Goal: Information Seeking & Learning: Learn about a topic

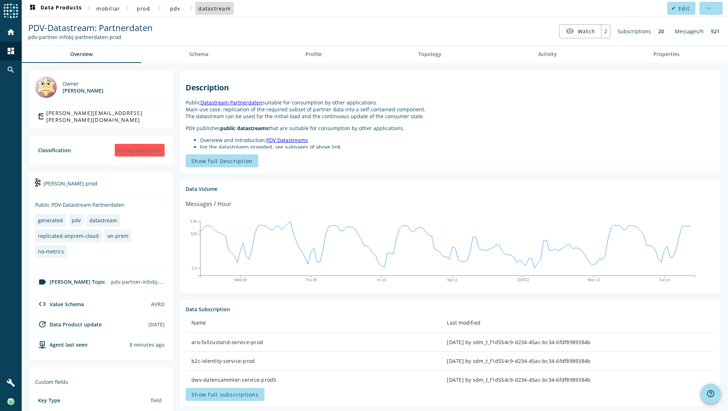
click at [209, 7] on span "datastream" at bounding box center [214, 8] width 33 height 7
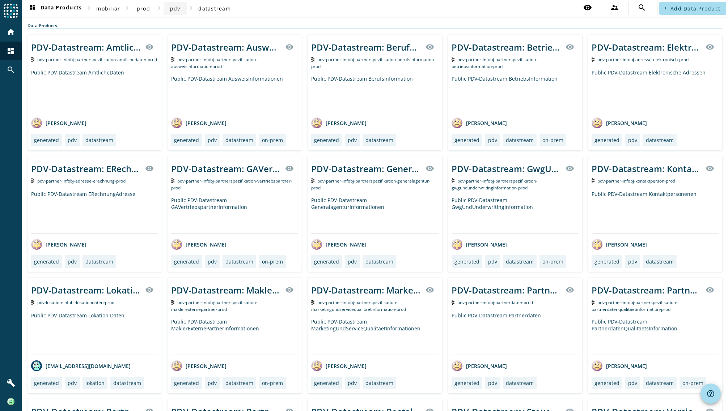
click at [173, 9] on span "pdv" at bounding box center [175, 8] width 10 height 7
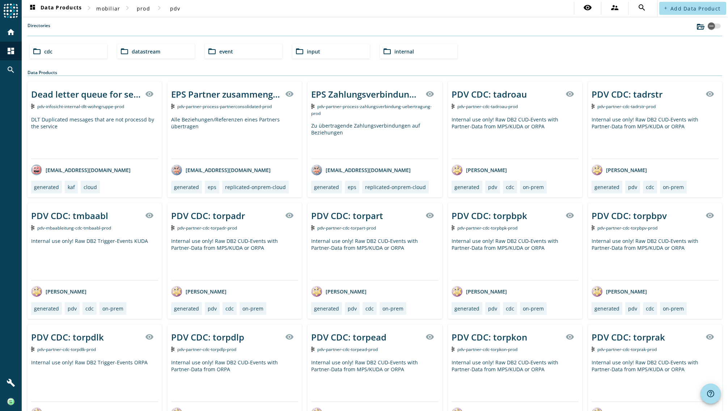
click at [102, 25] on div "Directories" at bounding box center [374, 29] width 695 height 14
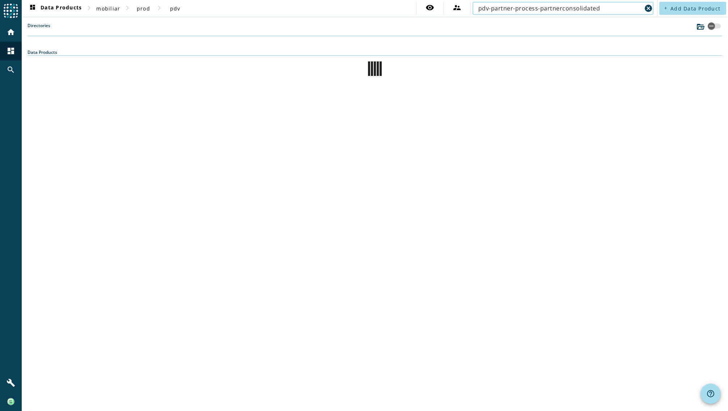
type input "pdv-partner-process-partnerconsolidated"
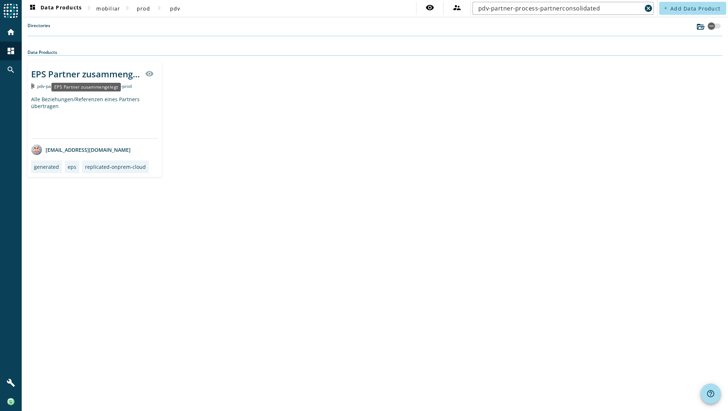
click at [86, 76] on div "EPS Partner zusammengelegt" at bounding box center [86, 74] width 110 height 12
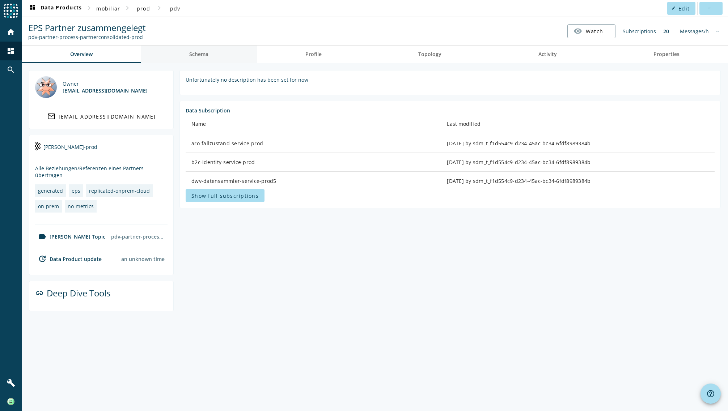
click at [199, 52] on span "Schema" at bounding box center [198, 54] width 19 height 5
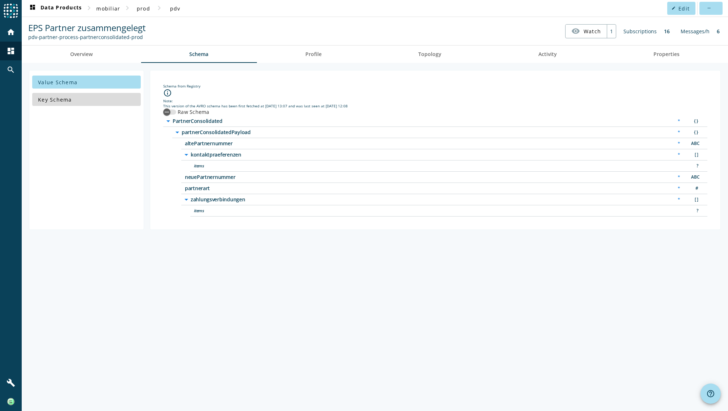
click at [55, 101] on span "Key Schema" at bounding box center [55, 99] width 34 height 7
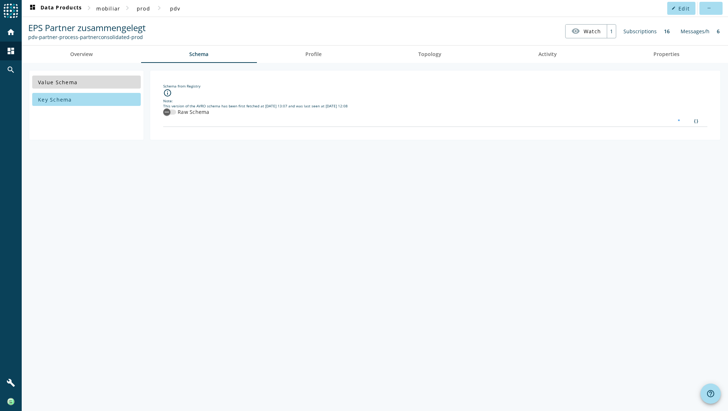
click at [65, 84] on span "Value Schema" at bounding box center [57, 82] width 39 height 7
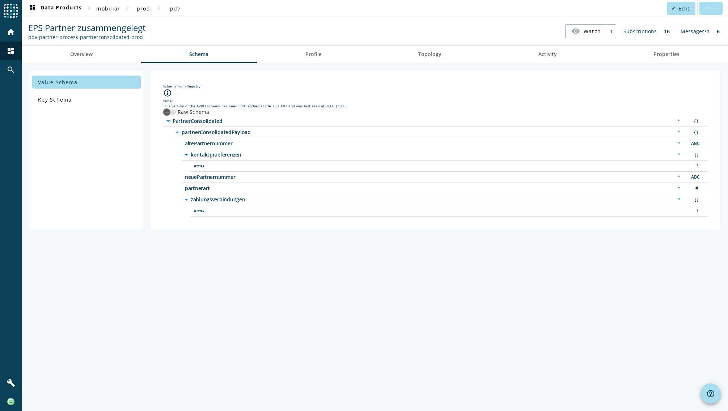
click at [189, 294] on div "Value Schema Key Schema Schema from Registry info_outline Note: This version of…" at bounding box center [375, 237] width 706 height 348
drag, startPoint x: 306, startPoint y: 106, endPoint x: 363, endPoint y: 103, distance: 56.5
click at [363, 103] on div "This version of the AVRO schema has been first fetched at 2023-12-15 13:07 and …" at bounding box center [435, 105] width 544 height 5
click at [163, 389] on div "Value Schema Key Schema Schema from Registry info_outline Note: This version of…" at bounding box center [375, 237] width 706 height 348
click at [174, 105] on div "button" at bounding box center [167, 112] width 14 height 14
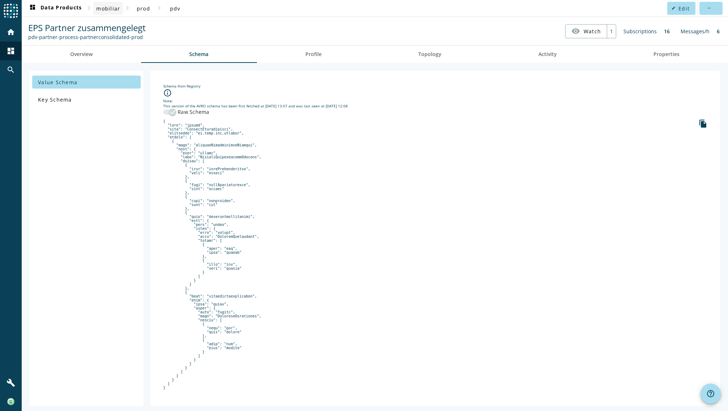
click at [106, 8] on span "mobiliar" at bounding box center [108, 8] width 24 height 7
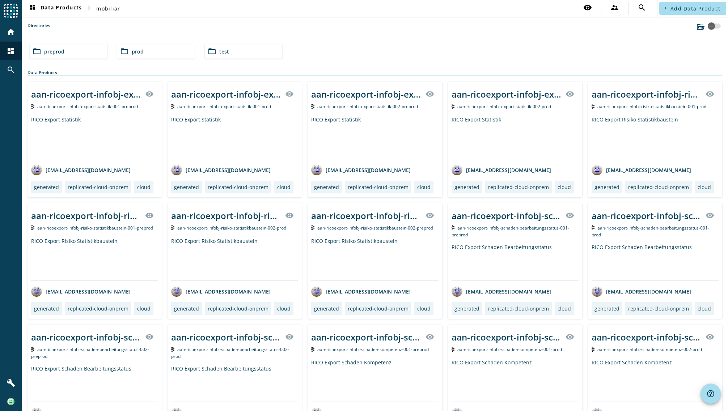
click at [54, 50] on span "preprod" at bounding box center [54, 51] width 20 height 7
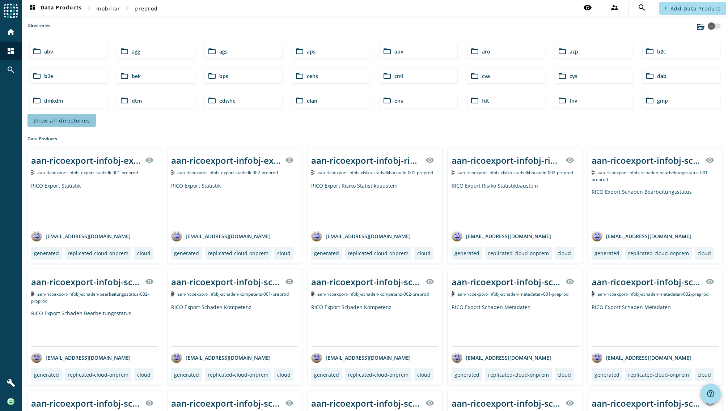
click at [85, 118] on span "Show all directories" at bounding box center [61, 120] width 57 height 7
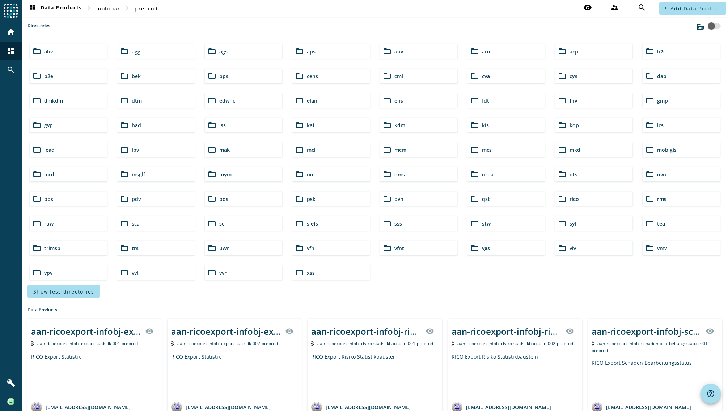
click at [134, 199] on span "pdv" at bounding box center [136, 199] width 9 height 7
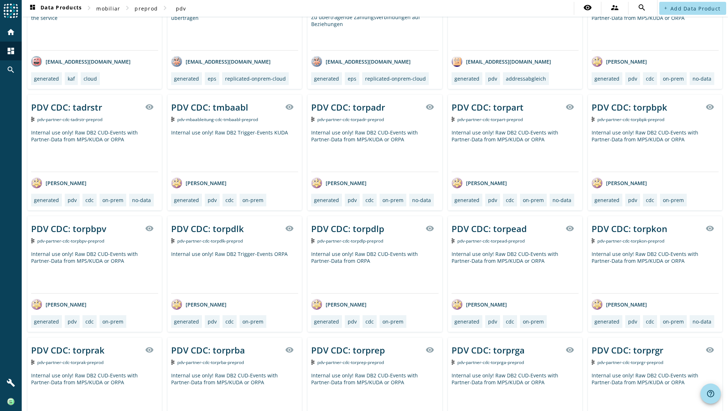
scroll to position [171, 0]
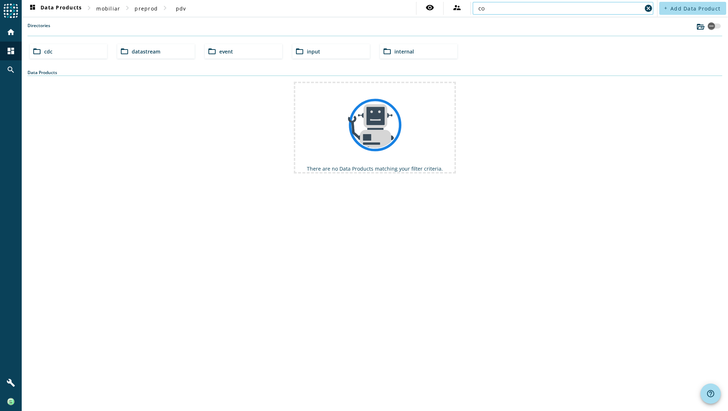
type input "c"
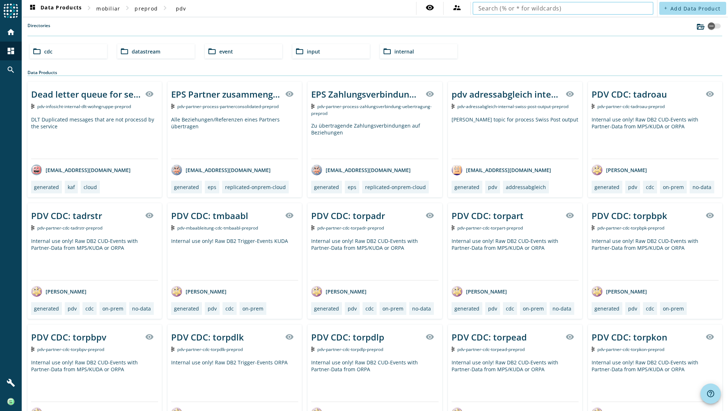
click at [495, 8] on input "text" at bounding box center [562, 8] width 169 height 9
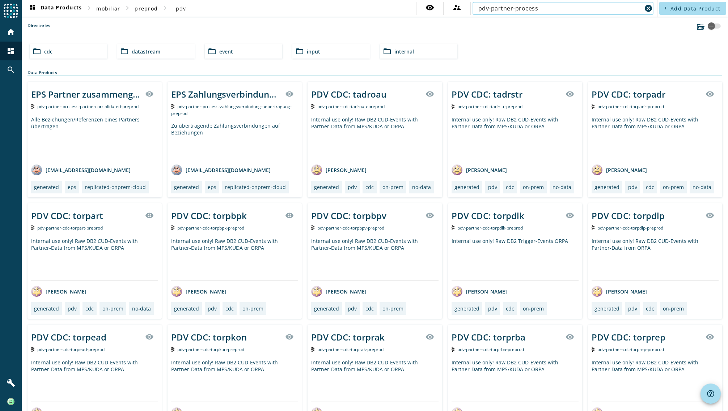
type input "pdv-partner-process"
click at [537, 7] on input "pdv-partner-process" at bounding box center [560, 8] width 164 height 9
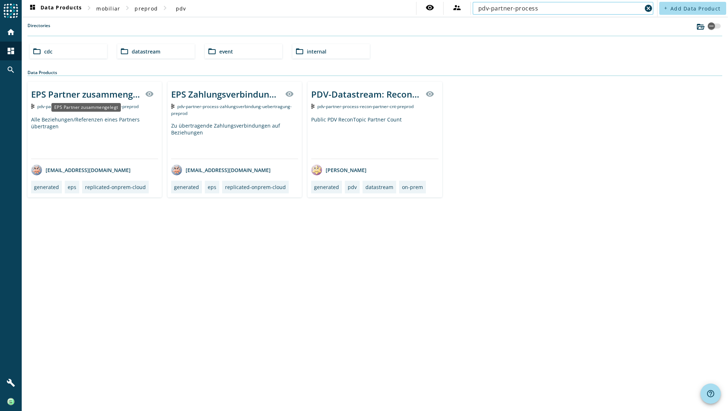
click at [91, 99] on div "EPS Partner zusammengelegt" at bounding box center [86, 94] width 110 height 12
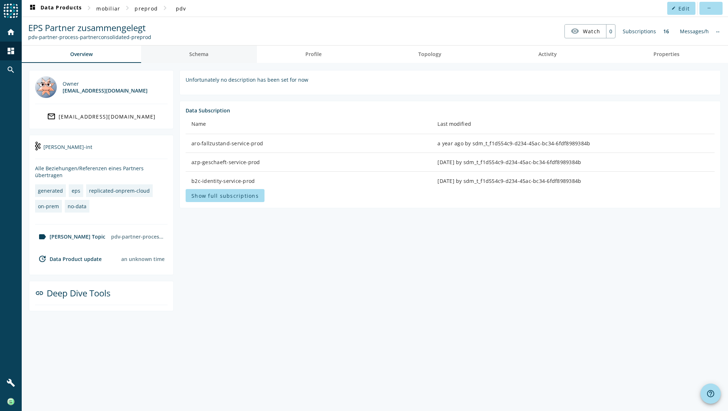
click at [207, 56] on span "Schema" at bounding box center [198, 54] width 19 height 5
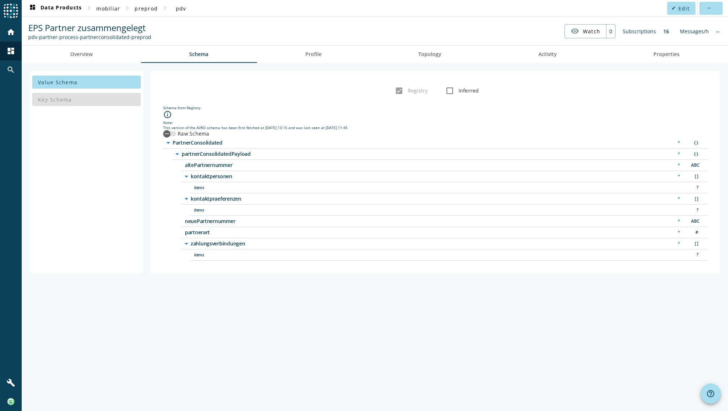
click at [178, 130] on div "This version of the AVRO schema has been first fetched at [DATE] 13:15 and was …" at bounding box center [435, 127] width 544 height 5
click at [177, 132] on label "Raw Schema" at bounding box center [192, 133] width 33 height 7
click at [176, 132] on button "Raw Schema" at bounding box center [169, 133] width 13 height 5
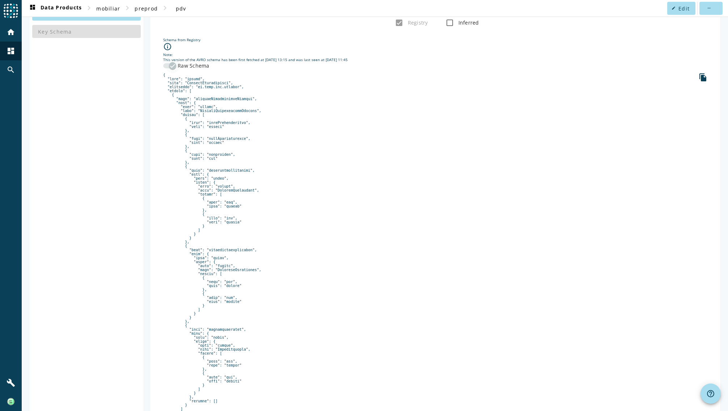
scroll to position [104, 0]
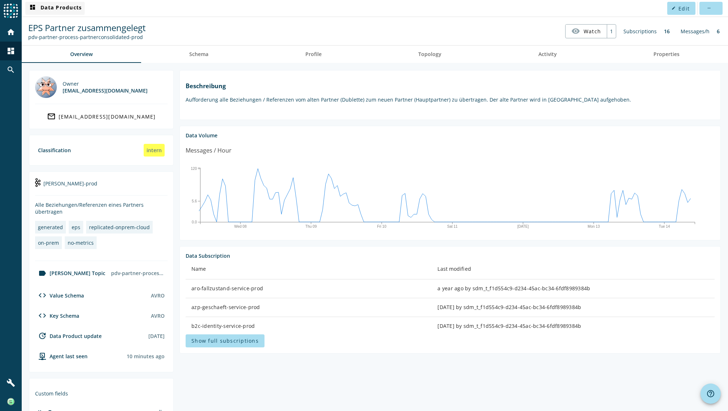
click at [66, 9] on span "dashboard Data Products" at bounding box center [55, 8] width 54 height 9
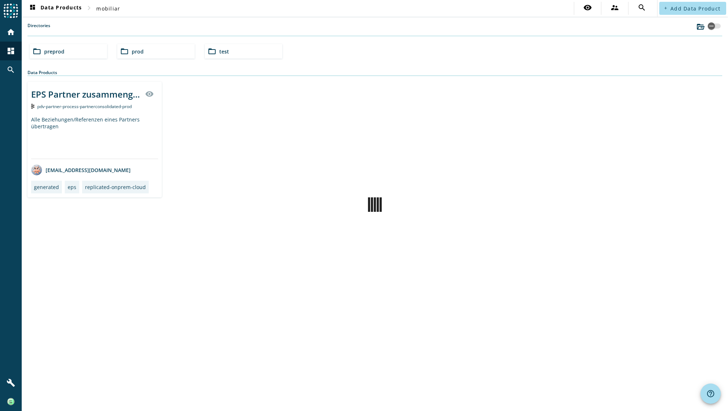
click at [56, 50] on span "preprod" at bounding box center [54, 51] width 20 height 7
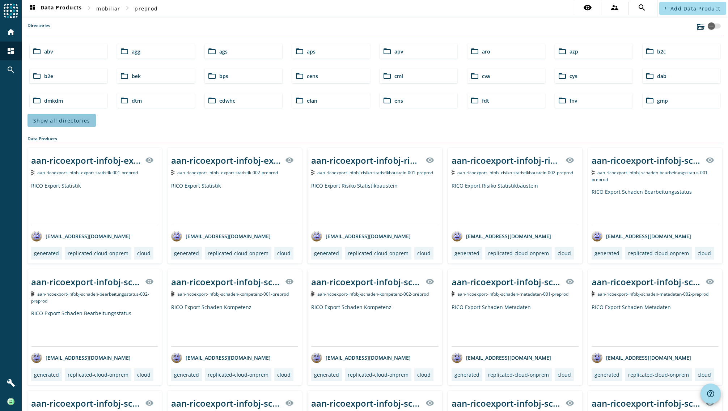
click at [63, 119] on span "Show all directories" at bounding box center [61, 120] width 57 height 7
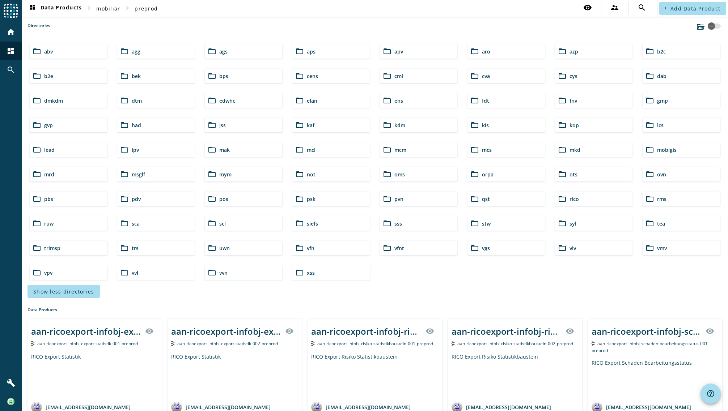
click at [136, 200] on span "pdv" at bounding box center [136, 199] width 9 height 7
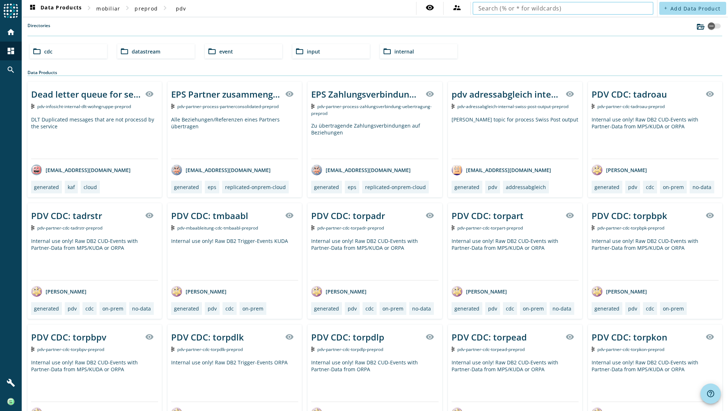
click at [535, 8] on input "text" at bounding box center [562, 8] width 169 height 9
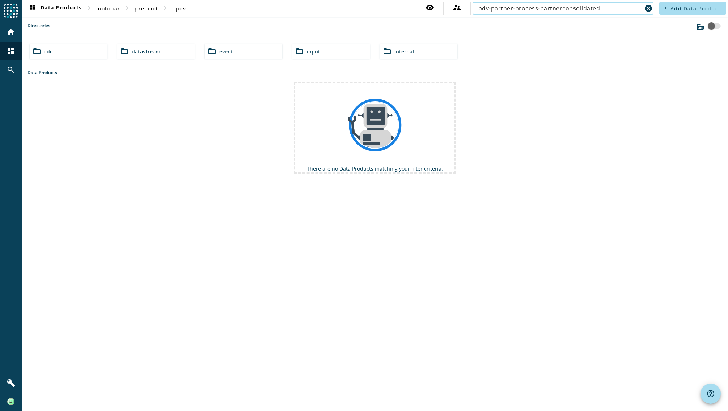
type input "pdv-partner-process-partnerconsolidated"
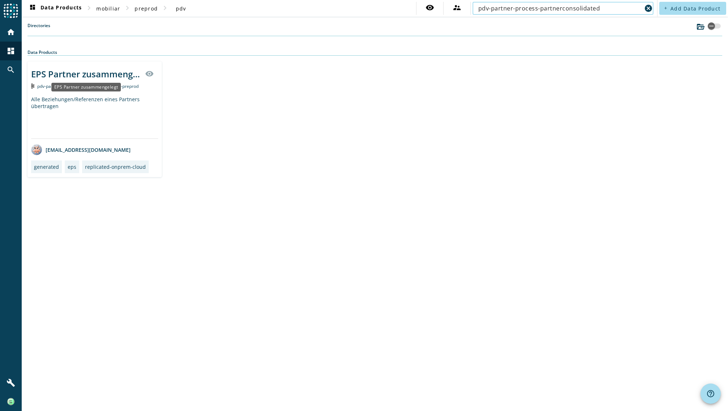
click at [93, 73] on div "EPS Partner zusammengelegt" at bounding box center [86, 74] width 110 height 12
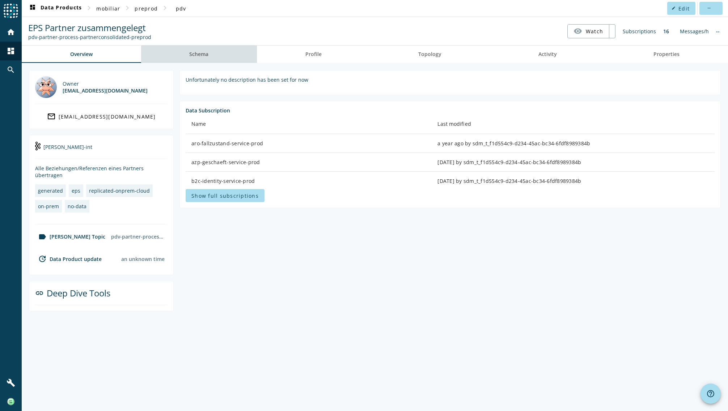
click at [206, 54] on span "Schema" at bounding box center [198, 54] width 19 height 5
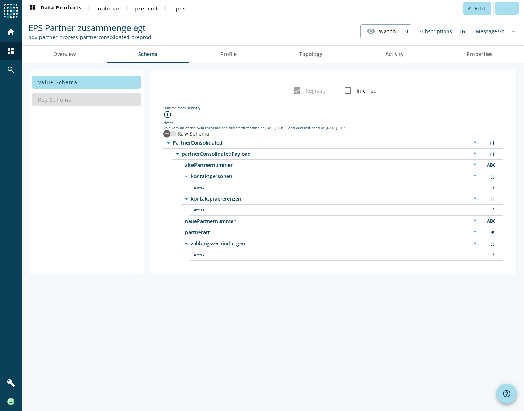
click at [479, 343] on div "Value Schema Key Schema Registry Inferred Schema from Registry info_outline Not…" at bounding box center [273, 237] width 502 height 348
click at [418, 329] on div "Value Schema Key Schema Registry Inferred Schema from Registry info_outline Not…" at bounding box center [273, 237] width 502 height 348
click at [470, 55] on span "Properties" at bounding box center [479, 54] width 26 height 5
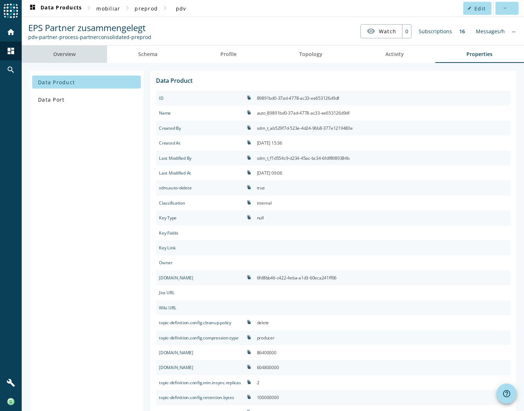
click at [55, 60] on span "Overview" at bounding box center [64, 54] width 22 height 17
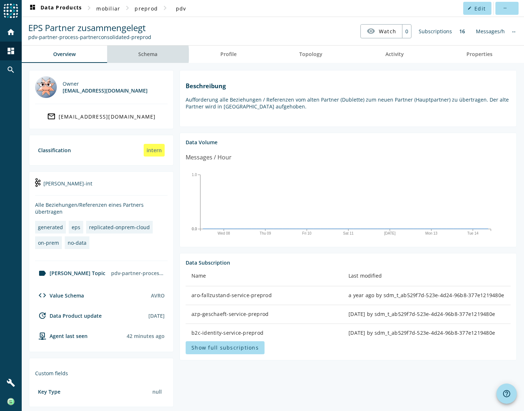
click at [144, 55] on span "Schema" at bounding box center [147, 54] width 19 height 5
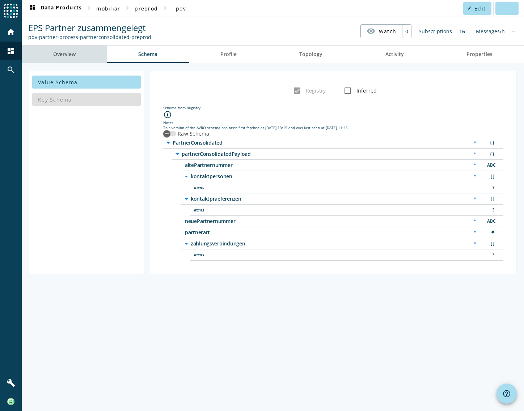
click at [64, 53] on span "Overview" at bounding box center [64, 54] width 22 height 5
